Goal: Find specific page/section: Find specific page/section

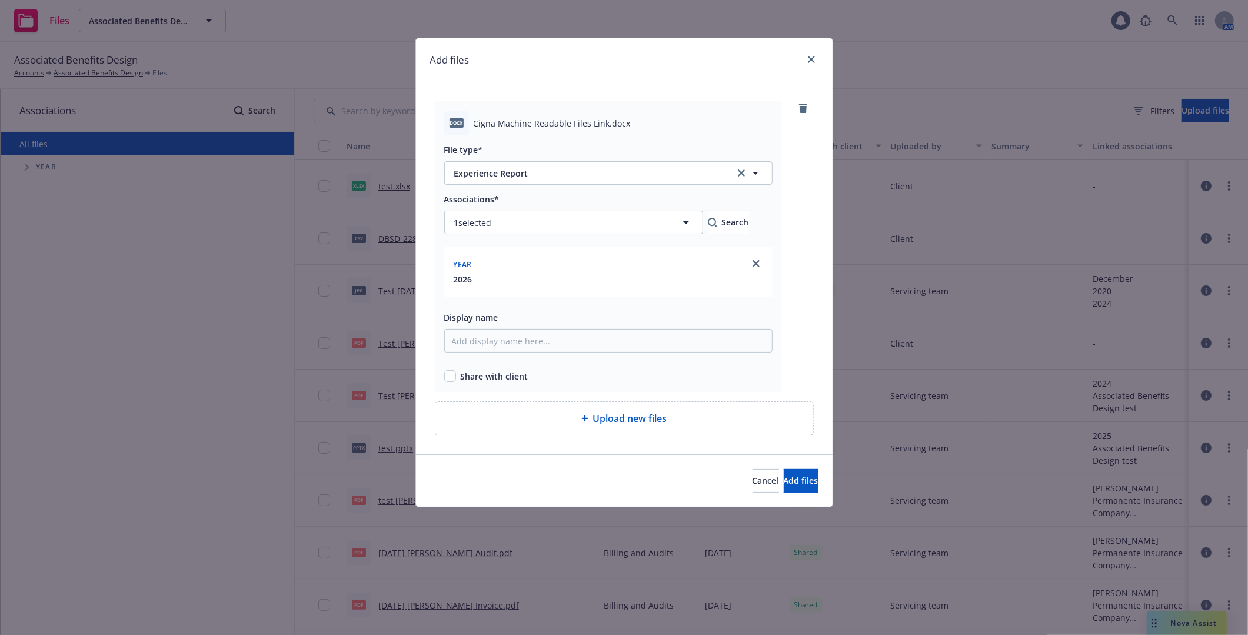
click at [814, 67] on div at bounding box center [809, 59] width 19 height 15
click at [814, 56] on icon "close" at bounding box center [811, 59] width 7 height 7
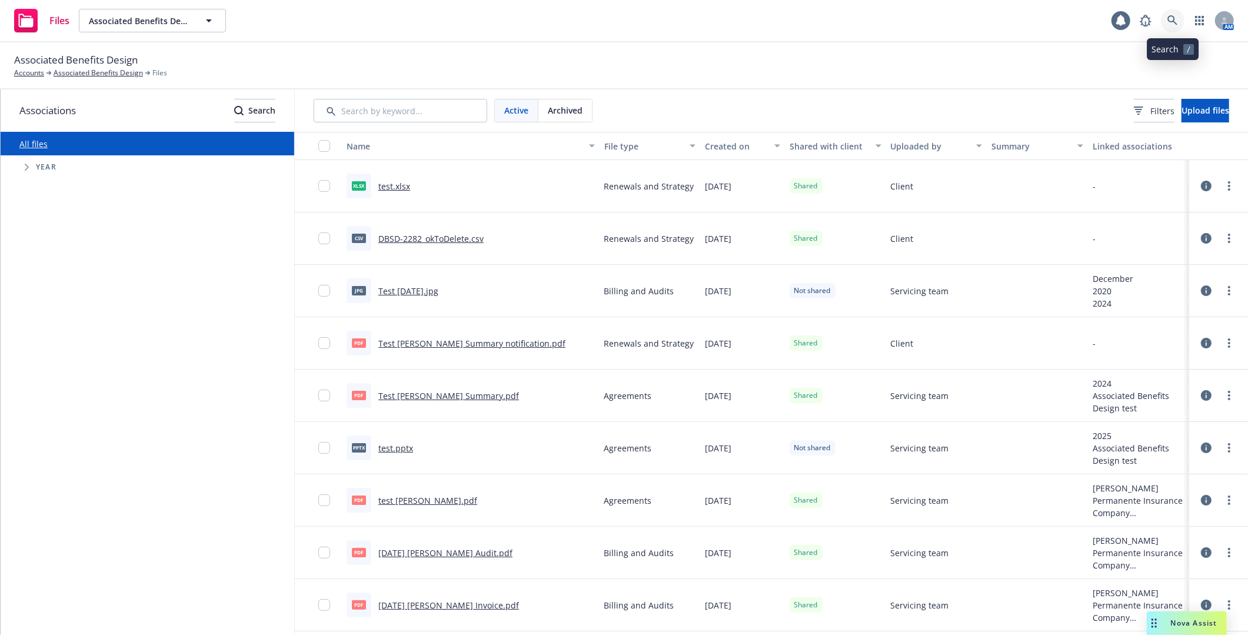
click at [1176, 28] on link at bounding box center [1173, 21] width 24 height 24
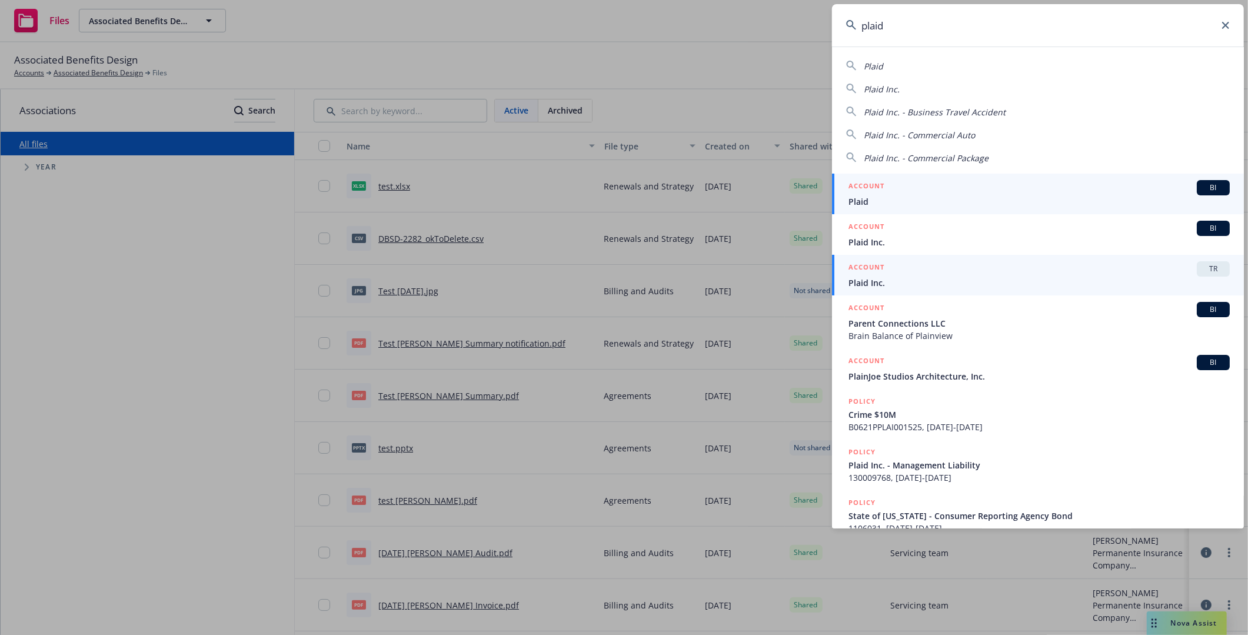
type input "plaid"
click at [888, 270] on div "ACCOUNT TR" at bounding box center [1038, 268] width 381 height 15
